Goal: Check status: Check status

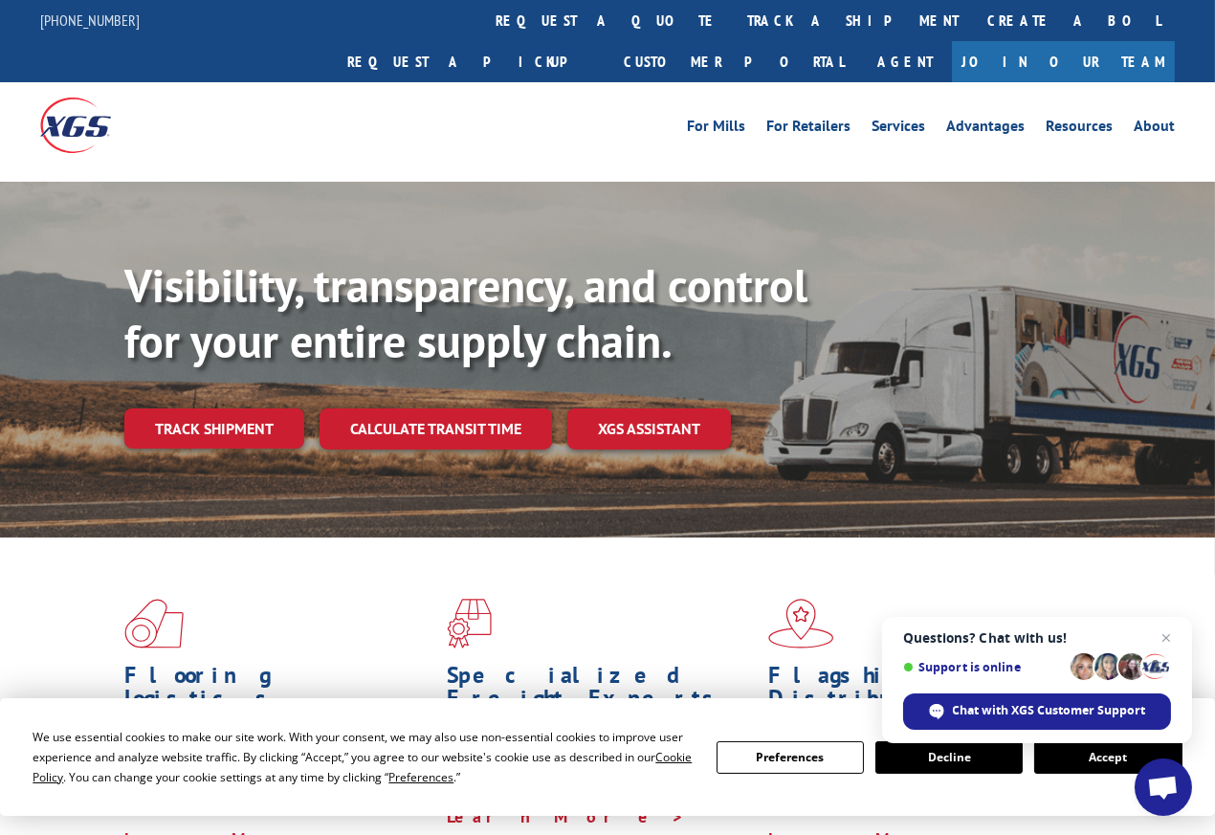
click at [733, 23] on link "track a shipment" at bounding box center [853, 20] width 240 height 41
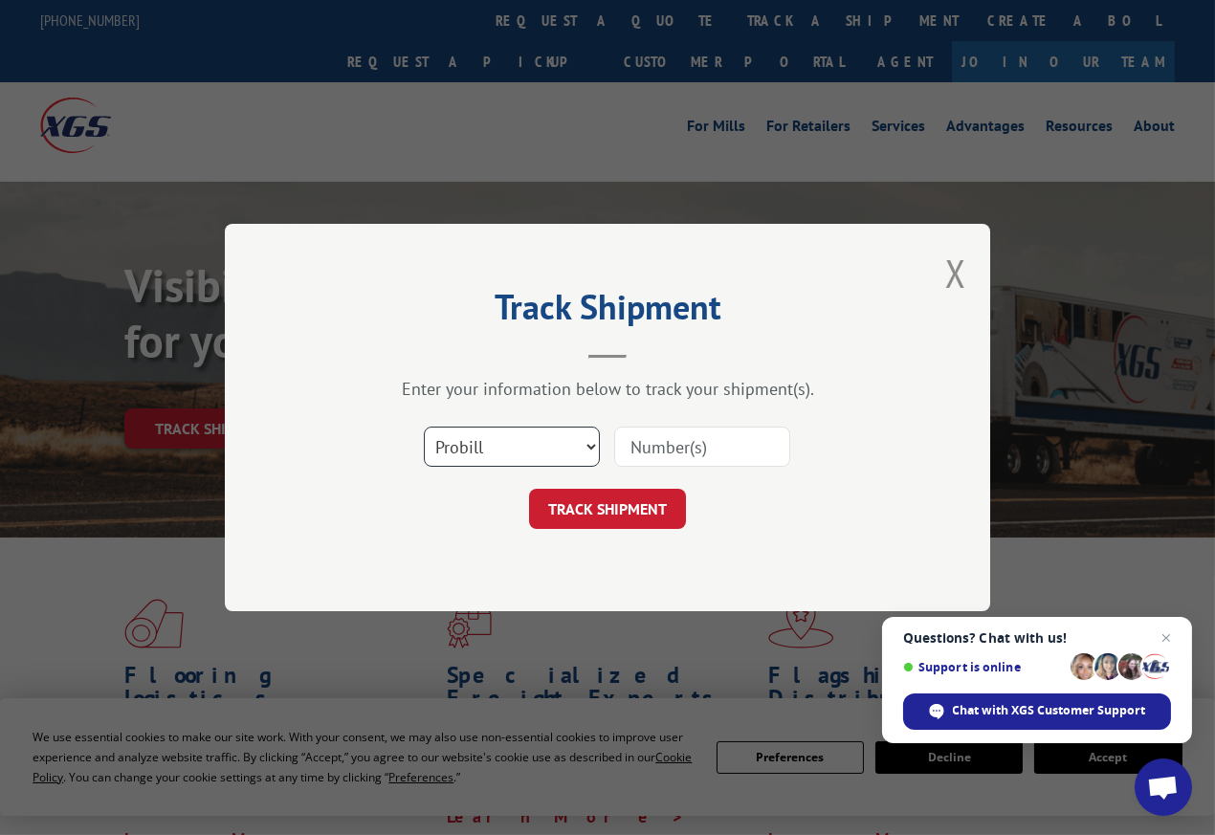
click at [518, 446] on select "Select category... Probill BOL PO" at bounding box center [512, 447] width 176 height 40
select select "bol"
click at [424, 427] on select "Select category... Probill BOL PO" at bounding box center [512, 447] width 176 height 40
click at [678, 443] on input at bounding box center [702, 447] width 176 height 40
type input "8"
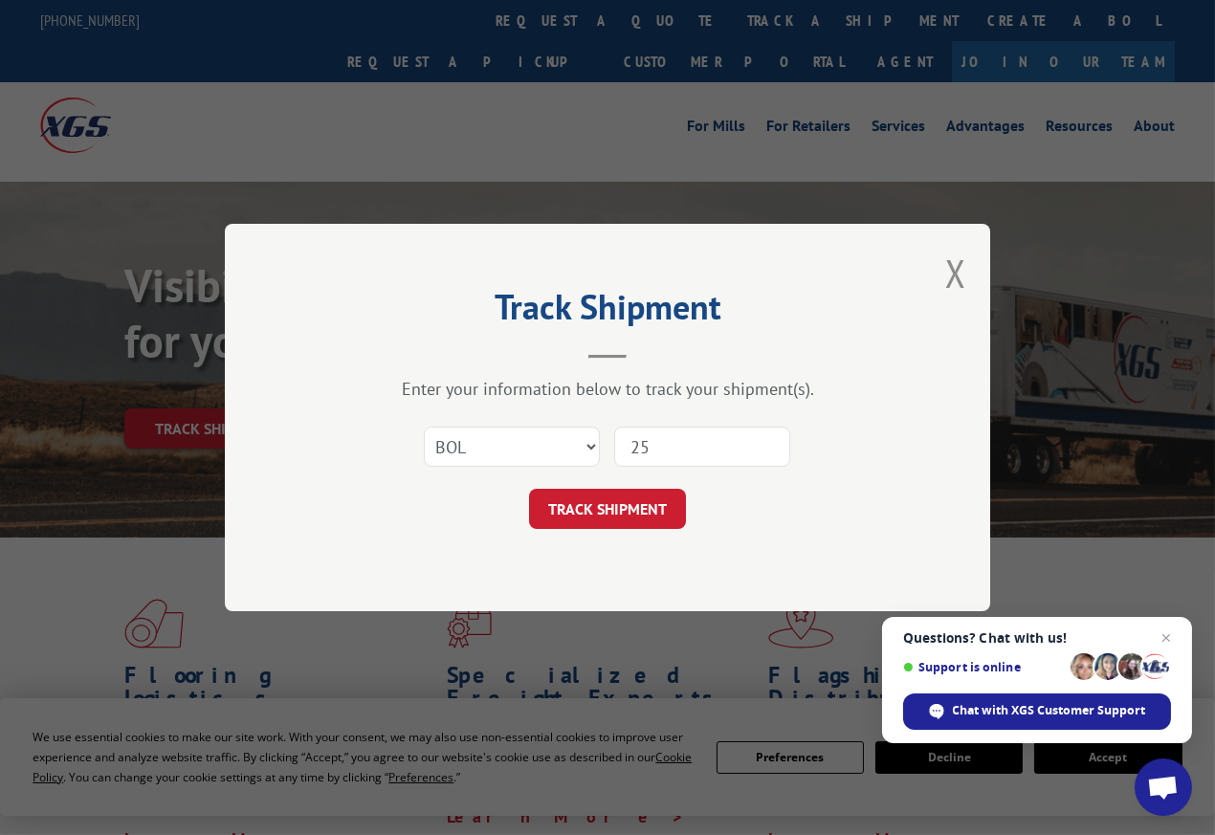
type input "2"
type input "265694"
click at [630, 507] on button "TRACK SHIPMENT" at bounding box center [607, 509] width 157 height 40
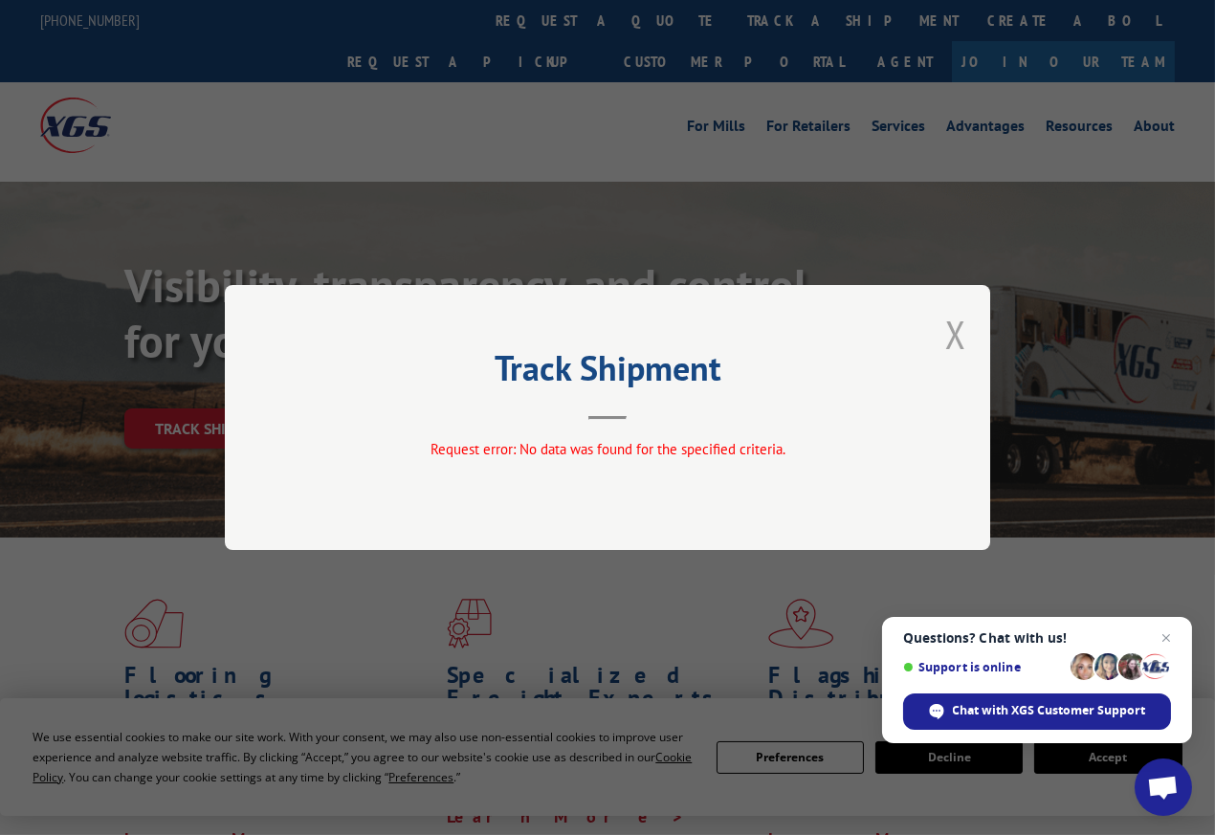
click at [955, 333] on button "Close modal" at bounding box center [955, 334] width 21 height 51
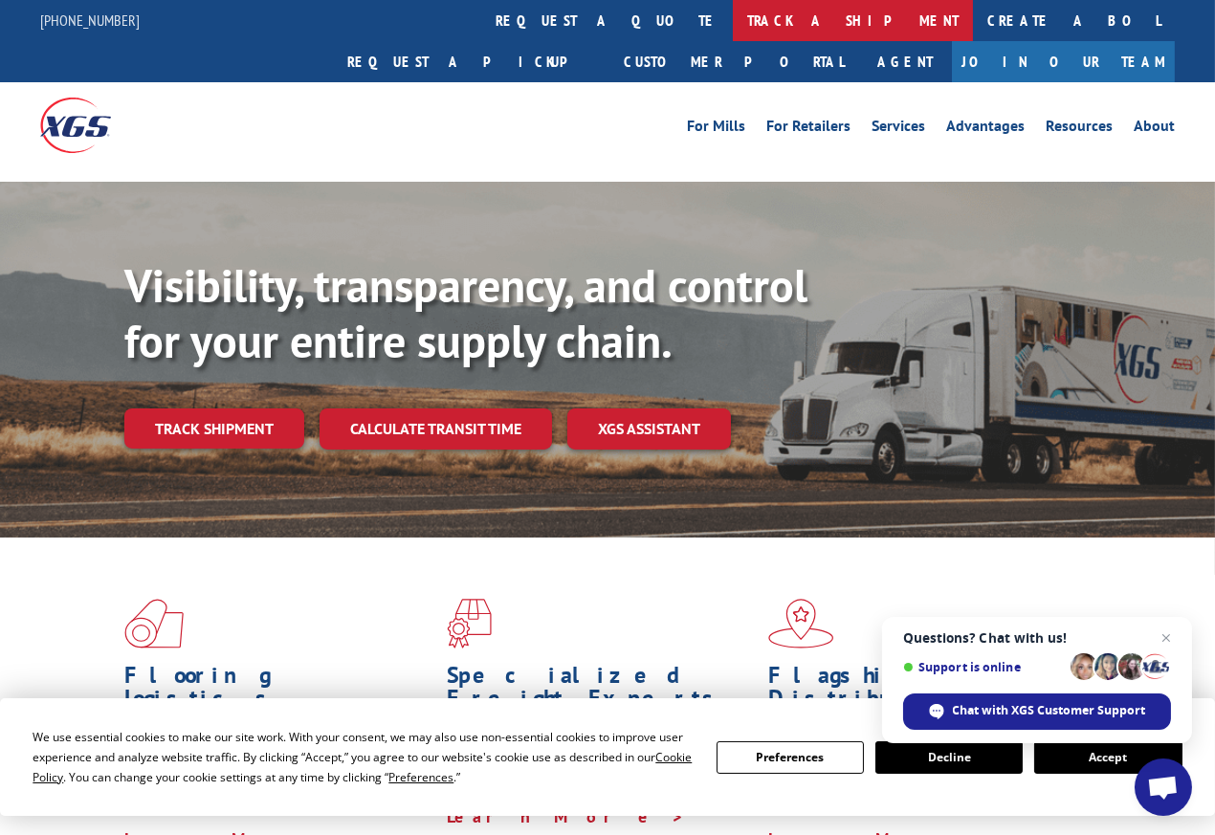
click at [733, 33] on link "track a shipment" at bounding box center [853, 20] width 240 height 41
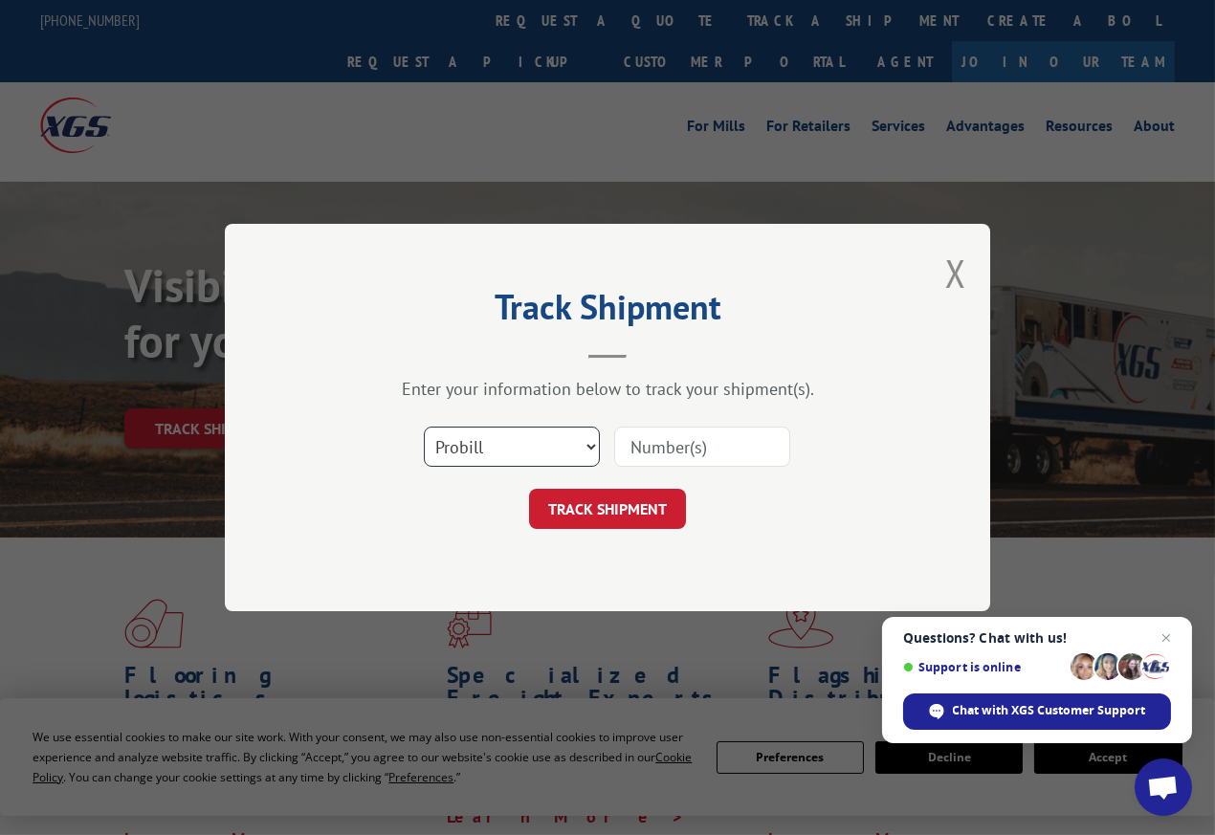
click at [534, 440] on select "Select category... Probill BOL PO" at bounding box center [512, 447] width 176 height 40
select select "bol"
click at [424, 427] on select "Select category... Probill BOL PO" at bounding box center [512, 447] width 176 height 40
click at [650, 459] on input at bounding box center [702, 447] width 176 height 40
type input "265694"
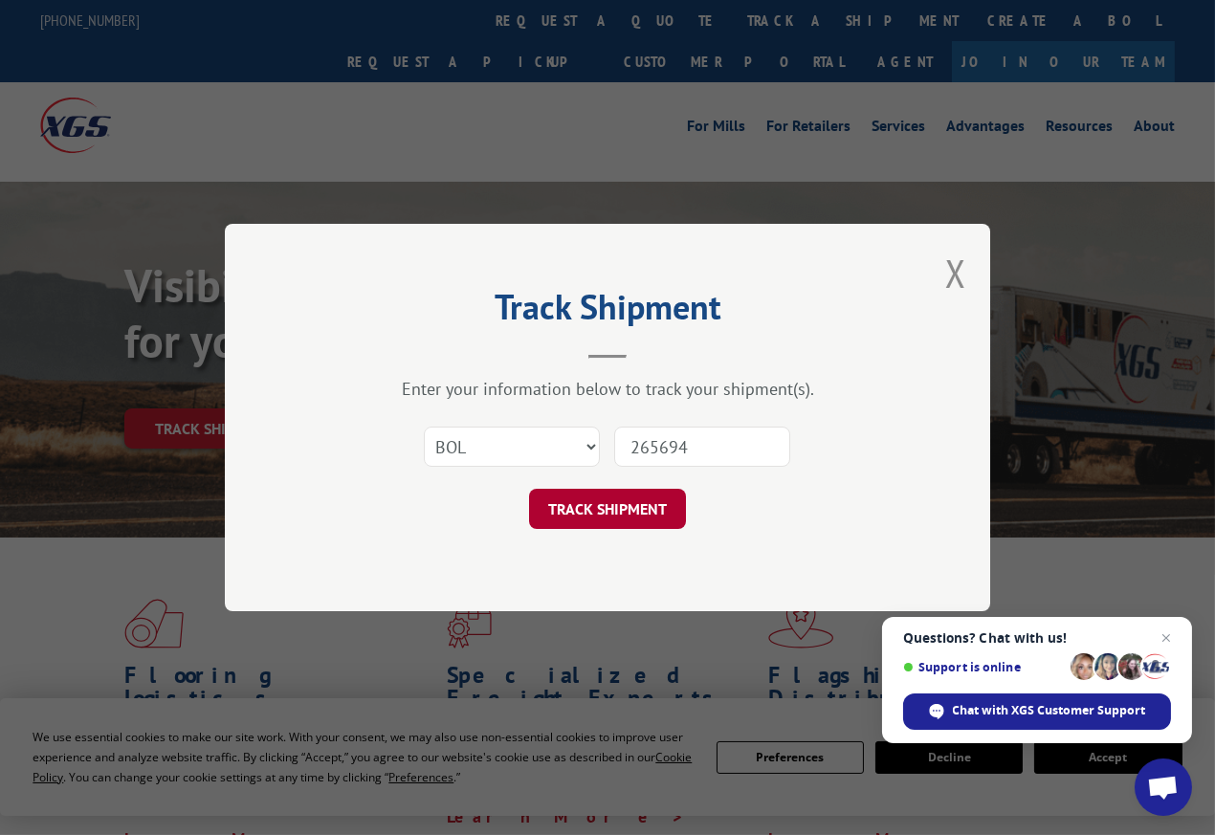
click at [623, 506] on button "TRACK SHIPMENT" at bounding box center [607, 509] width 157 height 40
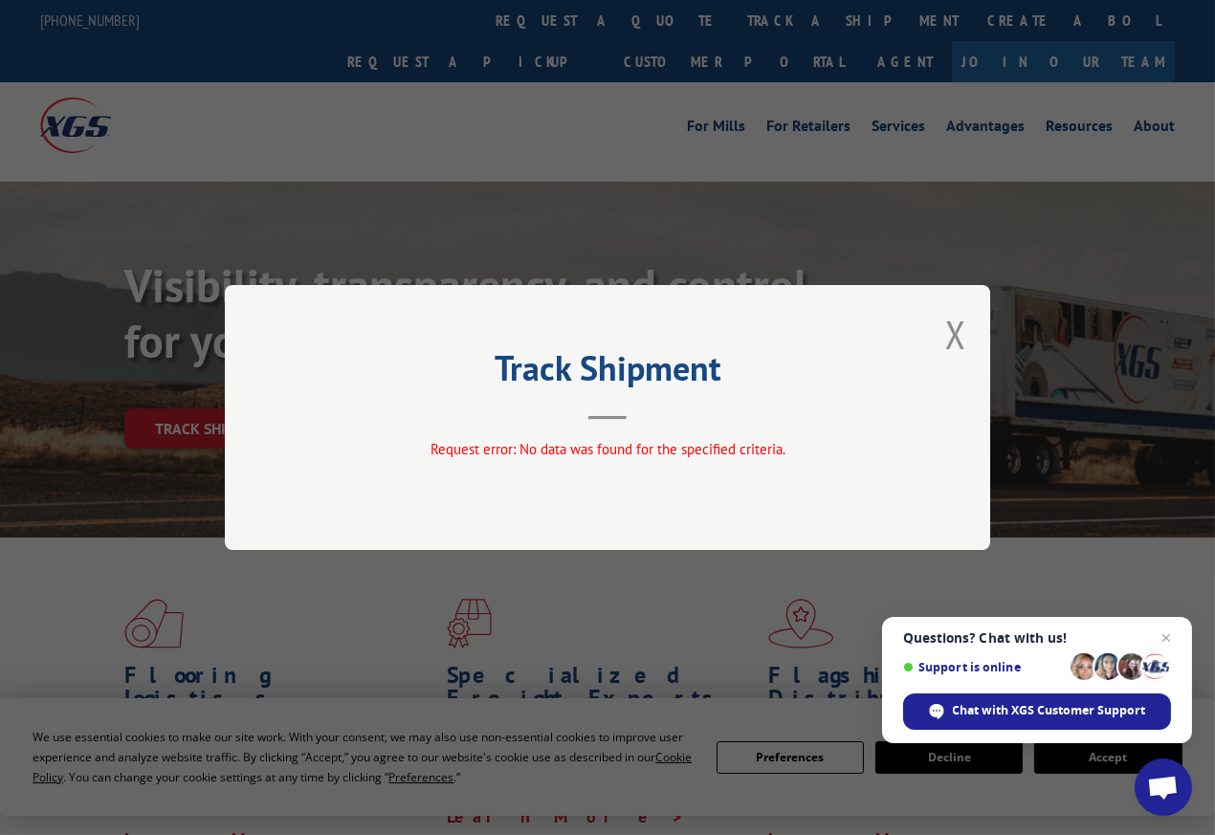
click at [949, 339] on button "Close modal" at bounding box center [955, 334] width 21 height 51
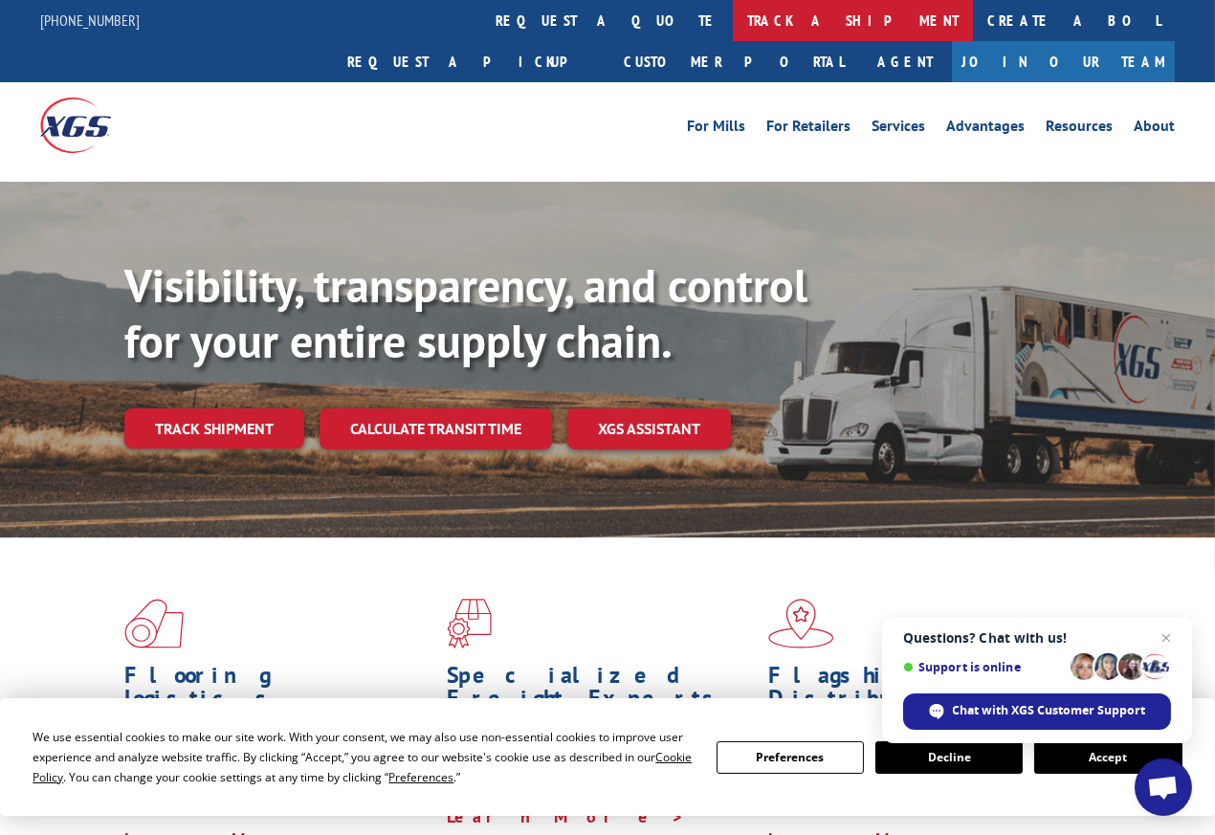
click at [733, 26] on link "track a shipment" at bounding box center [853, 20] width 240 height 41
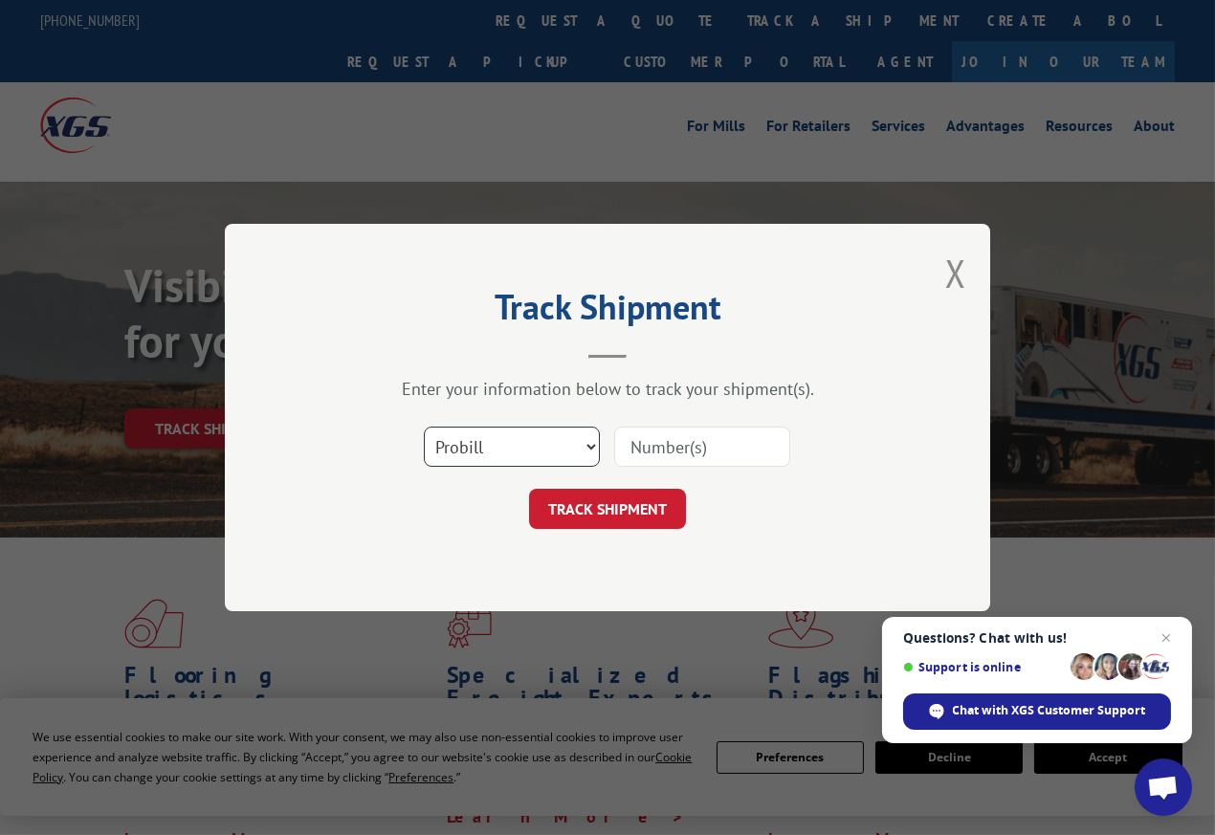
click at [527, 451] on select "Select category... Probill BOL PO" at bounding box center [512, 447] width 176 height 40
select select "bol"
click at [424, 427] on select "Select category... Probill BOL PO" at bounding box center [512, 447] width 176 height 40
click at [701, 445] on input at bounding box center [702, 447] width 176 height 40
type input "265694"
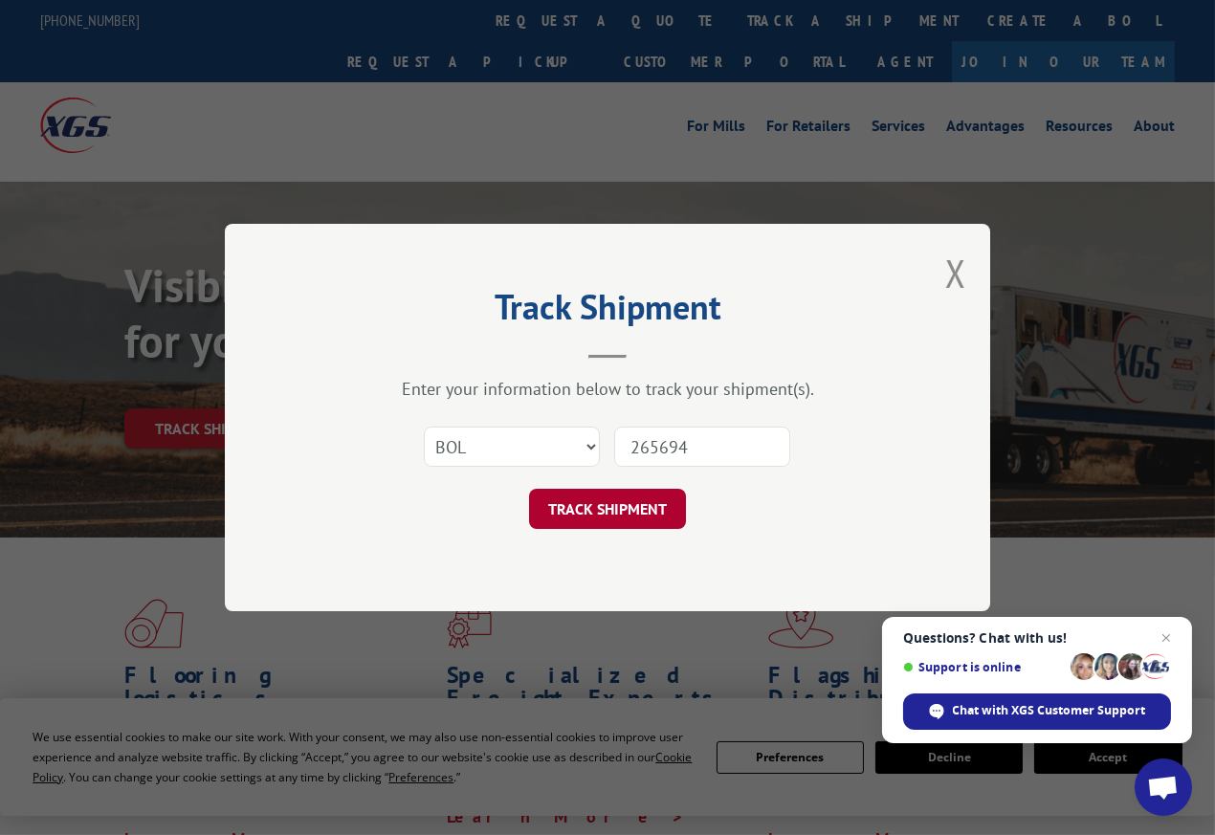
click at [600, 506] on button "TRACK SHIPMENT" at bounding box center [607, 509] width 157 height 40
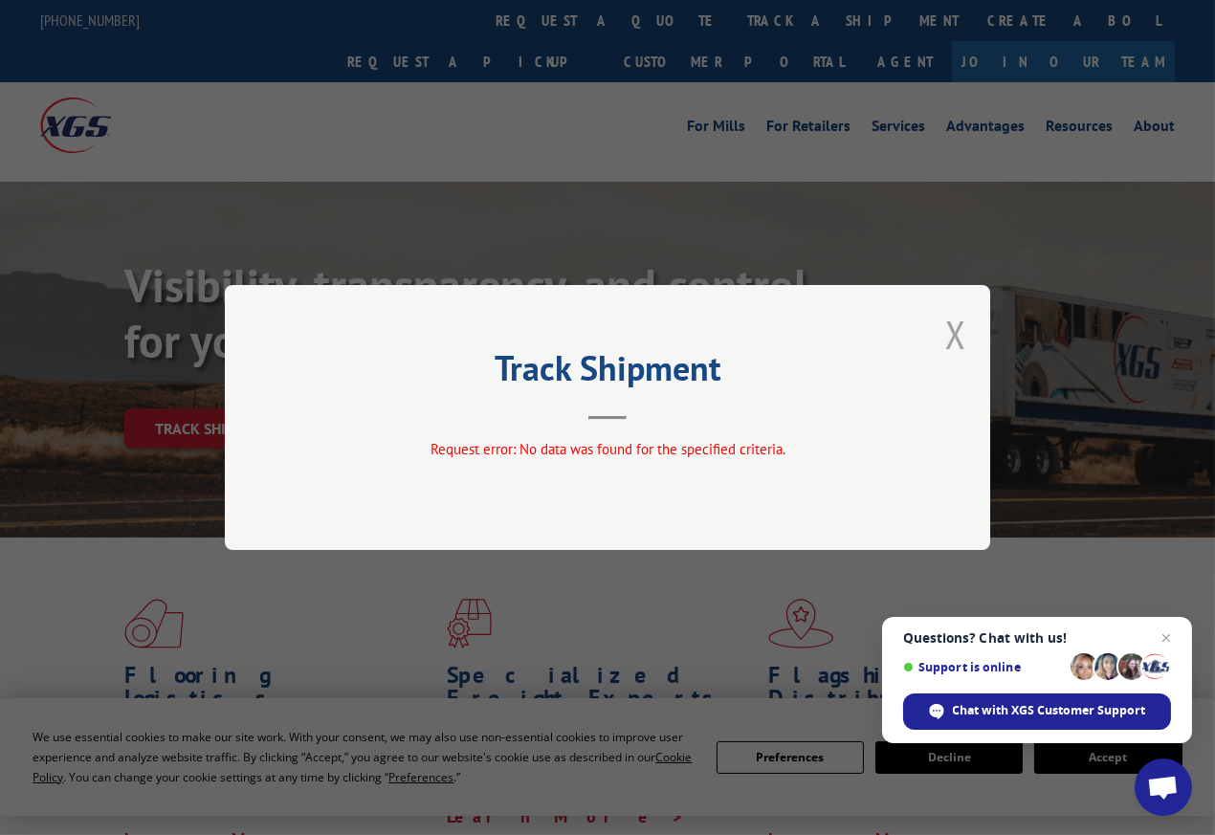
click at [960, 332] on button "Close modal" at bounding box center [955, 334] width 21 height 51
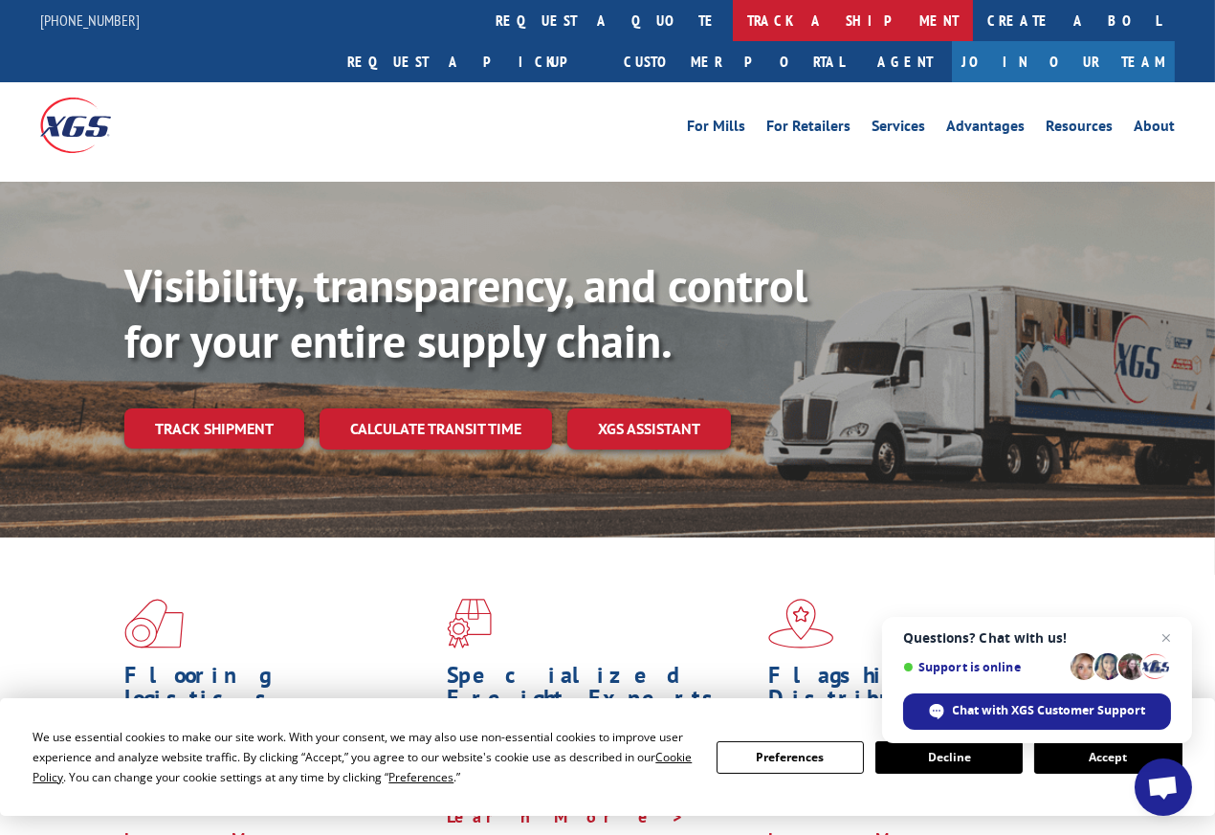
click at [733, 1] on link "track a shipment" at bounding box center [853, 20] width 240 height 41
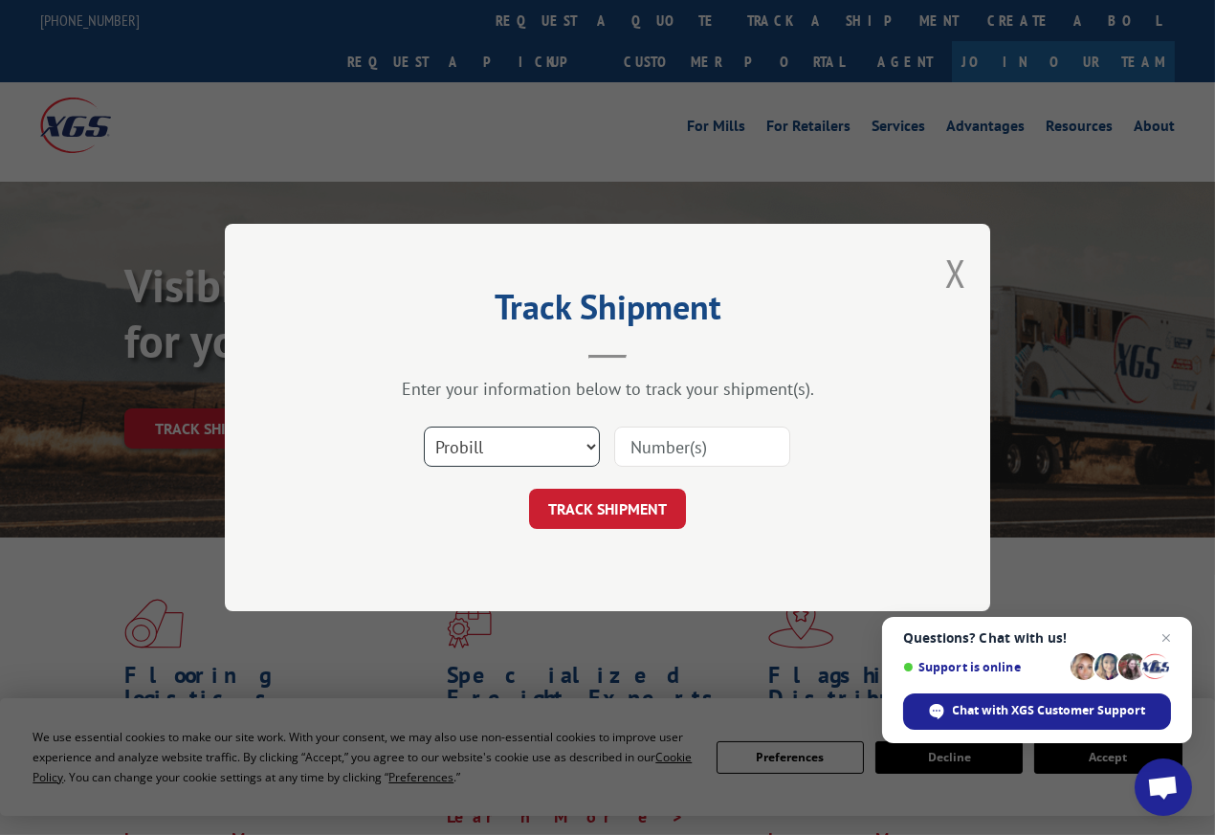
click at [557, 455] on select "Select category... Probill BOL PO" at bounding box center [512, 447] width 176 height 40
click at [424, 427] on select "Select category... Probill BOL PO" at bounding box center [512, 447] width 176 height 40
click at [692, 436] on input at bounding box center [702, 447] width 176 height 40
click at [544, 440] on select "Select category... Probill BOL PO" at bounding box center [512, 447] width 176 height 40
select select "po"
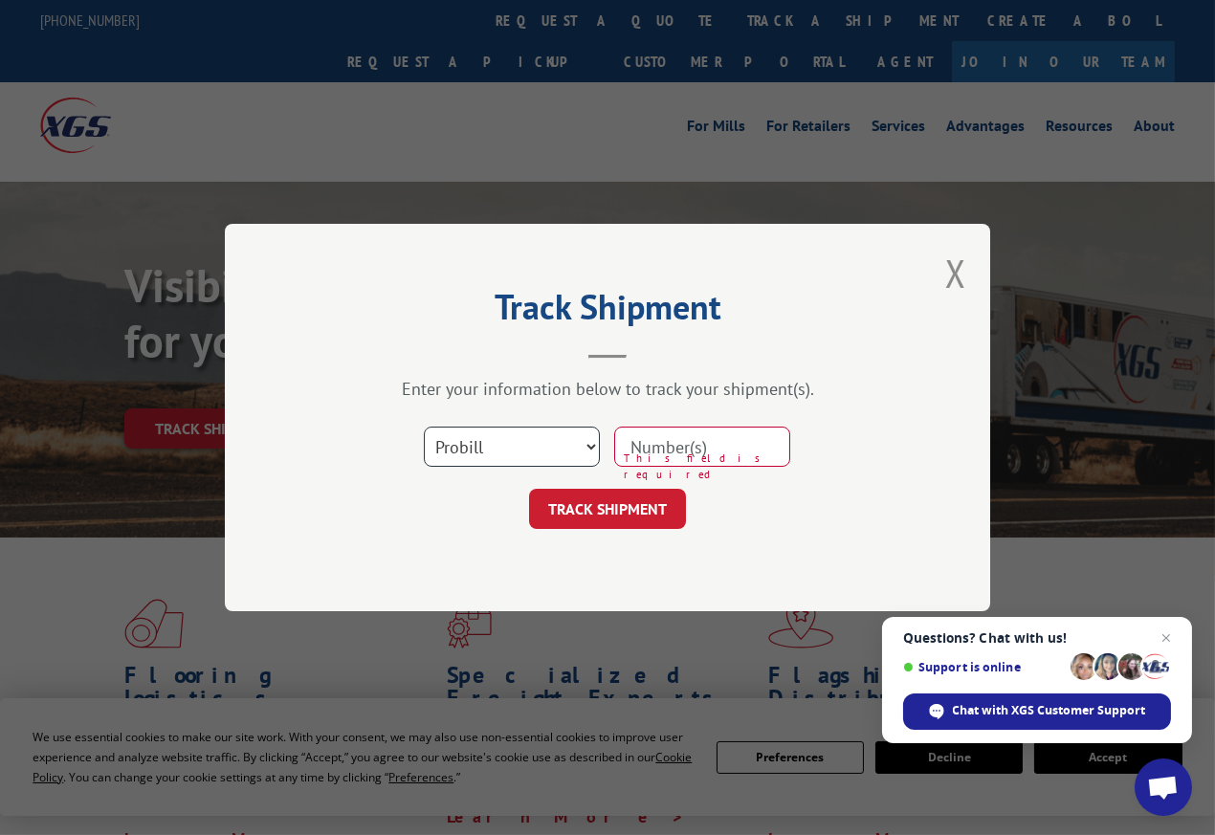
click at [424, 427] on select "Select category... Probill BOL PO" at bounding box center [512, 447] width 176 height 40
click at [717, 428] on div "Select category... Probill BOL PO This field is required" at bounding box center [607, 446] width 574 height 63
click at [714, 441] on input at bounding box center [702, 447] width 176 height 40
type input "CG510603"
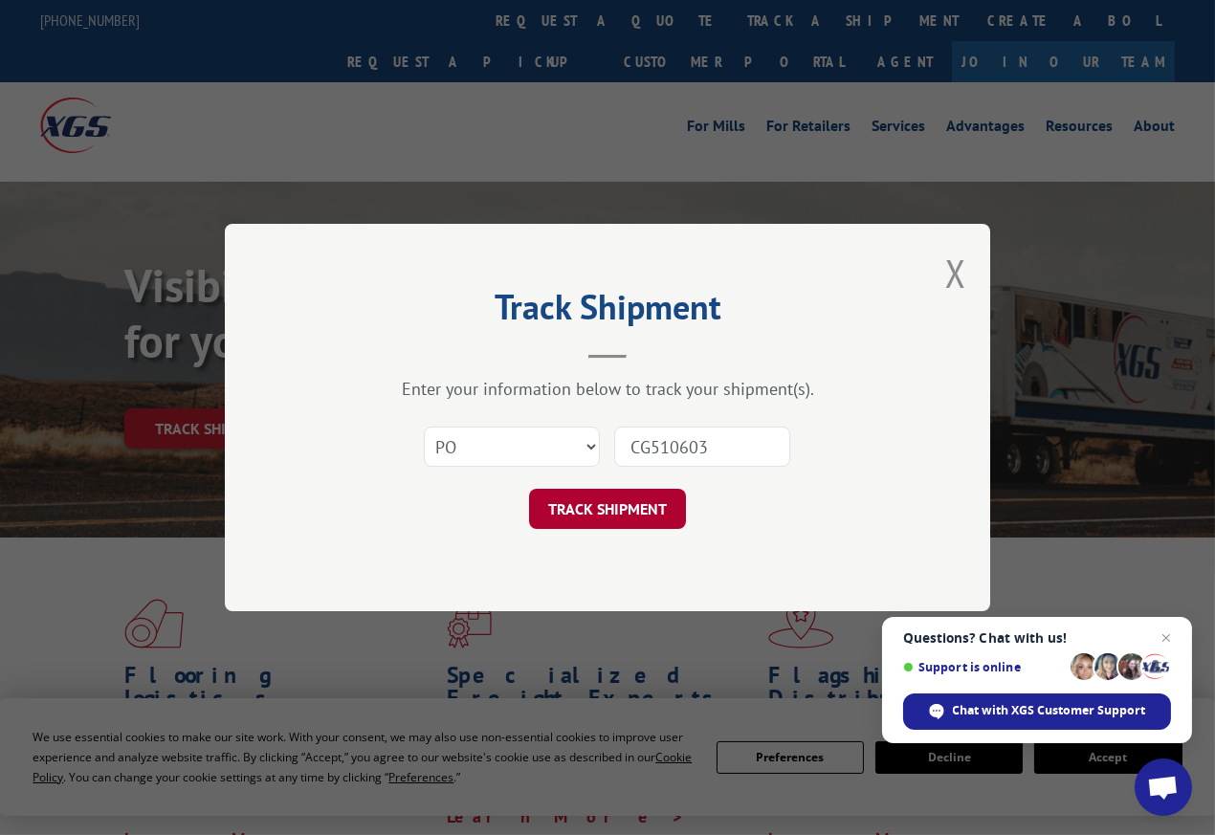
click at [616, 516] on button "TRACK SHIPMENT" at bounding box center [607, 509] width 157 height 40
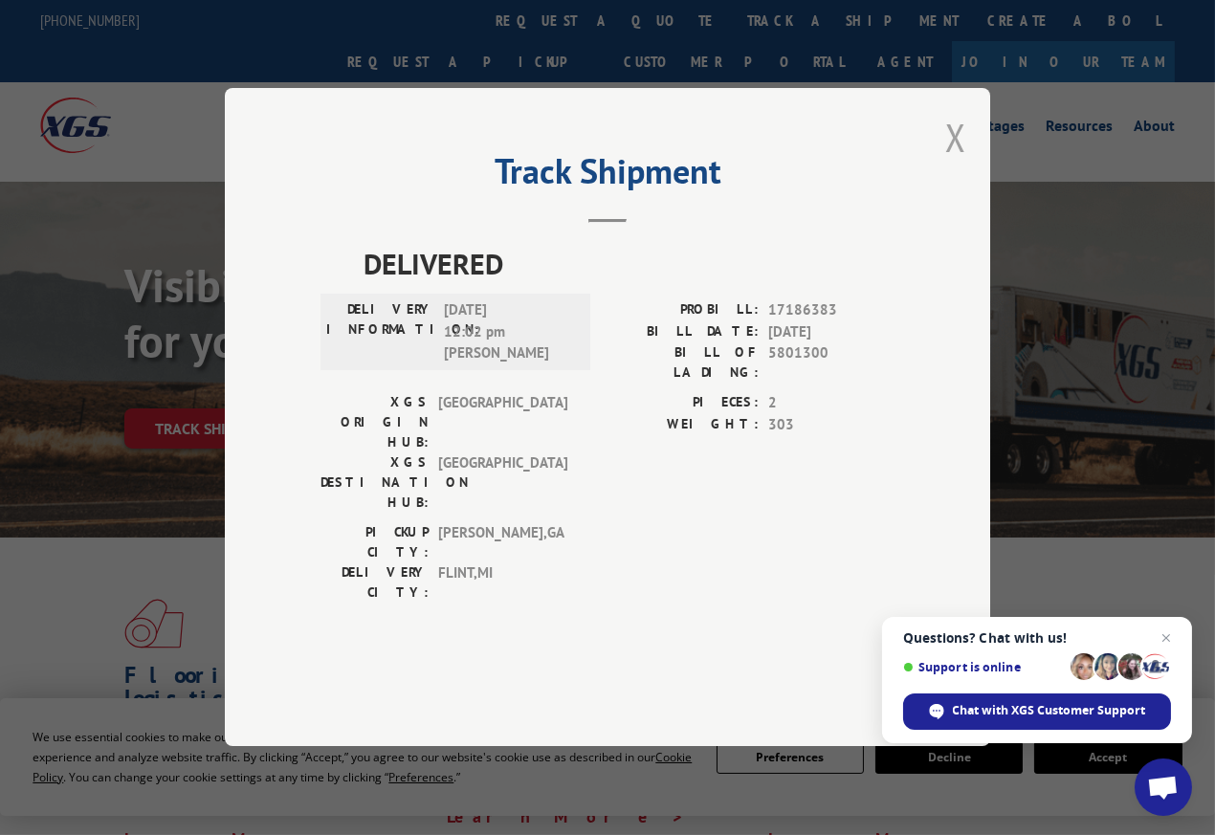
click at [952, 163] on button "Close modal" at bounding box center [955, 137] width 21 height 51
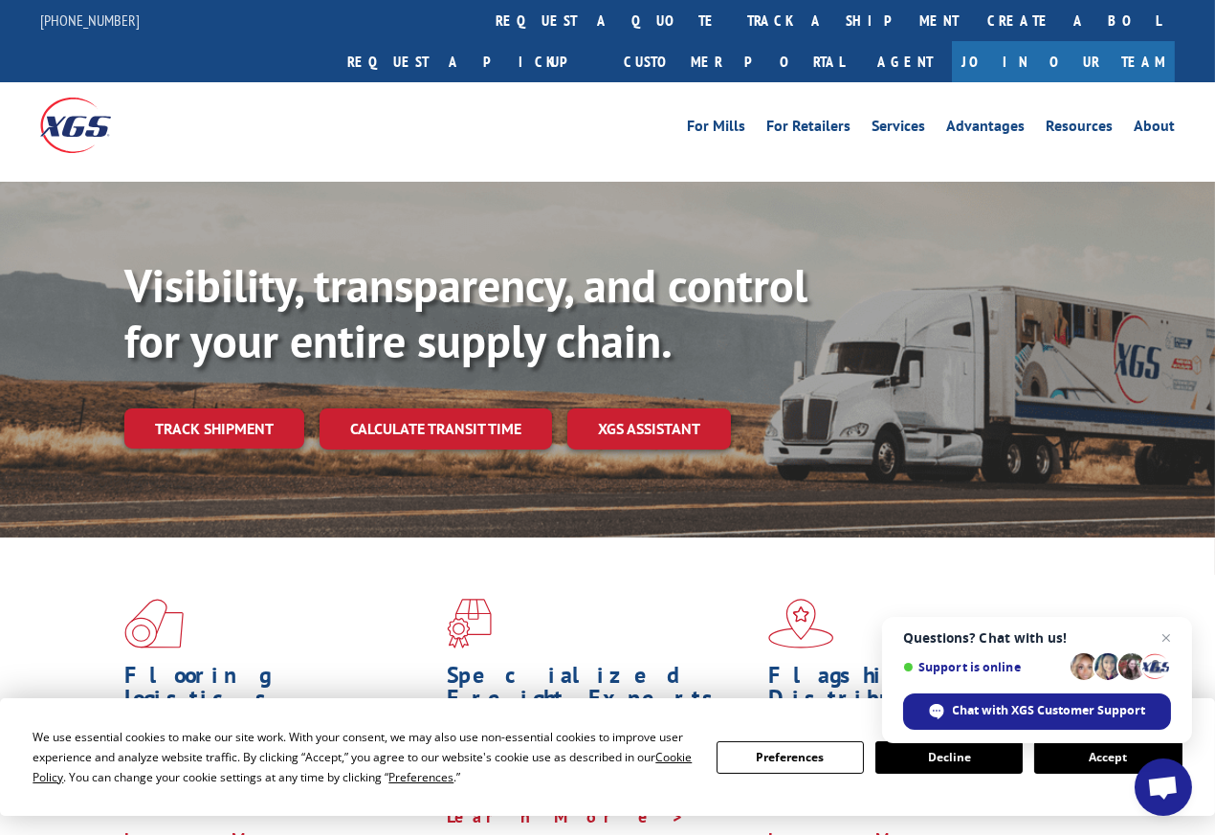
click at [926, 538] on div "Flooring Logistics Solutions As an industry carrier of choice, XGS has brought …" at bounding box center [607, 725] width 1215 height 374
click at [733, 21] on link "track a shipment" at bounding box center [853, 20] width 240 height 41
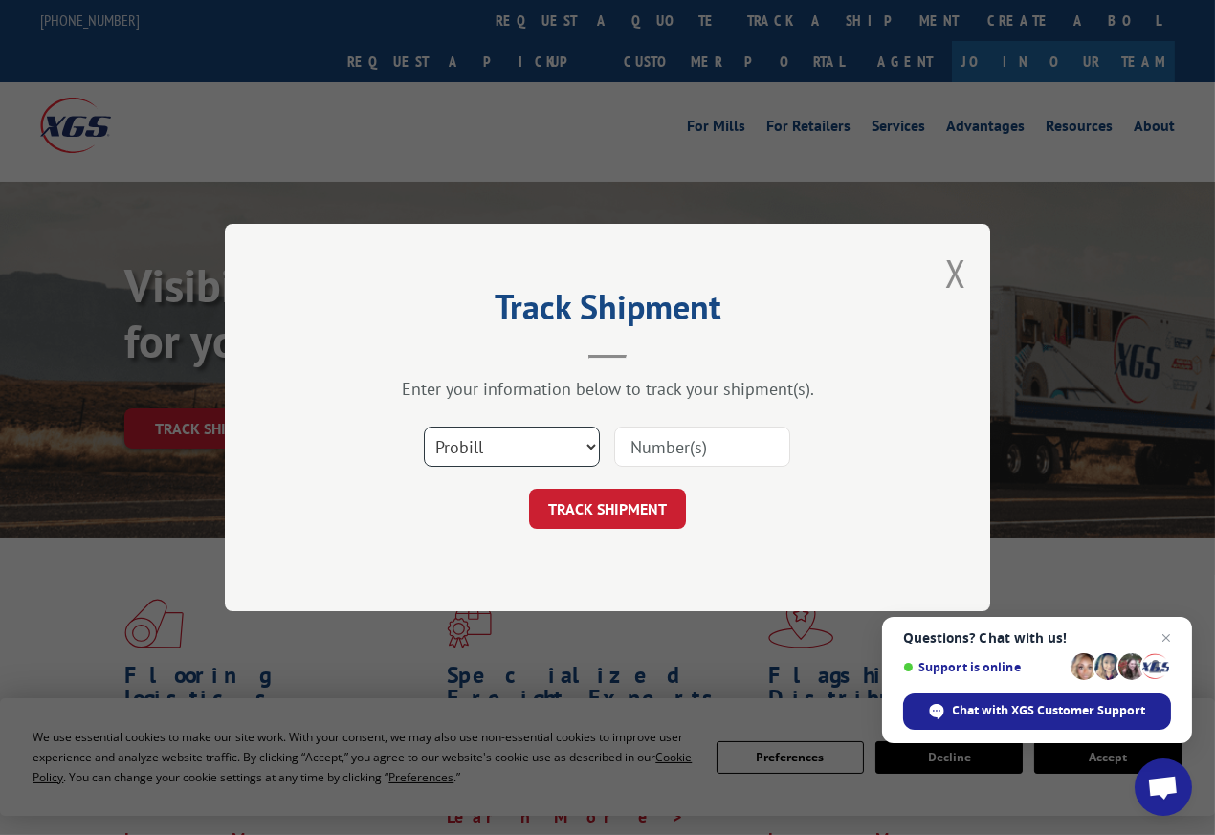
click at [547, 457] on select "Select category... Probill BOL PO" at bounding box center [512, 447] width 176 height 40
select select "bol"
click at [424, 427] on select "Select category... Probill BOL PO" at bounding box center [512, 447] width 176 height 40
click at [699, 432] on input at bounding box center [702, 447] width 176 height 40
click at [961, 274] on button "Close modal" at bounding box center [955, 273] width 21 height 51
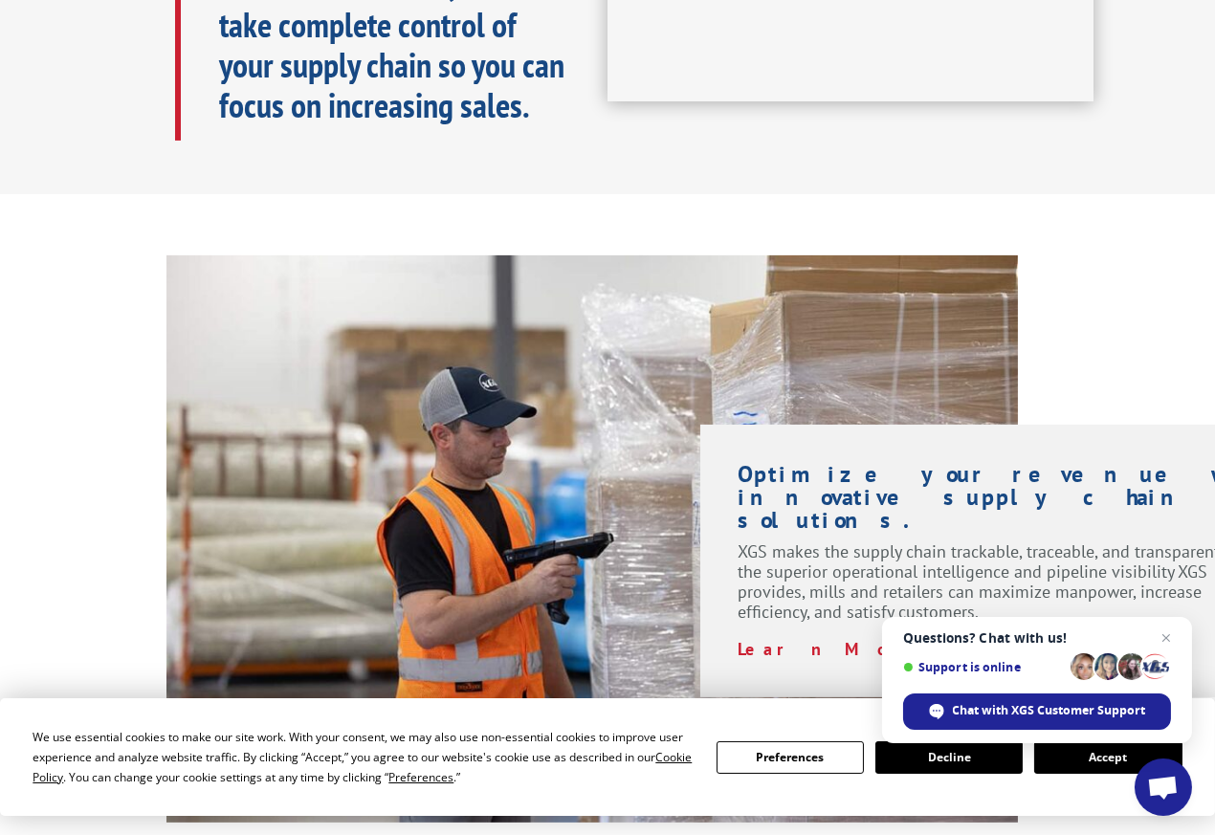
scroll to position [669, 0]
